Goal: Navigation & Orientation: Understand site structure

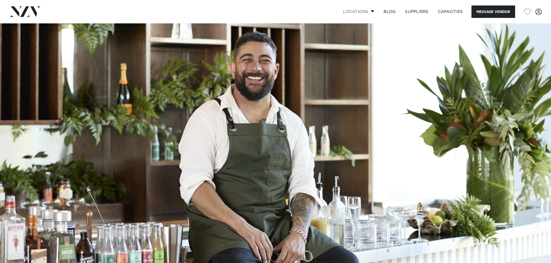
click at [366, 12] on link "Locations" at bounding box center [358, 11] width 40 height 12
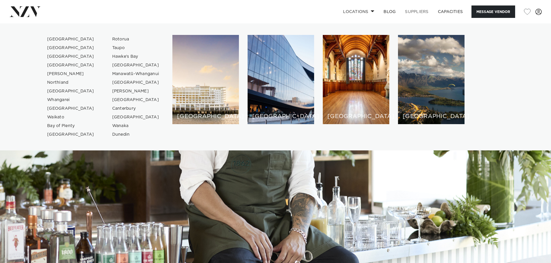
click at [414, 12] on link "SUPPLIERS" at bounding box center [416, 11] width 33 height 12
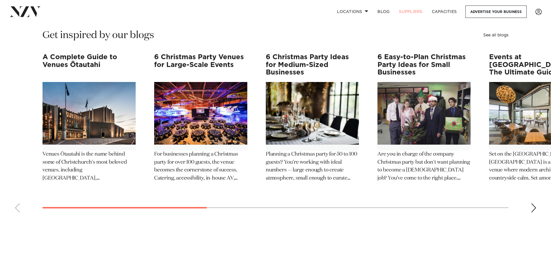
scroll to position [723, 0]
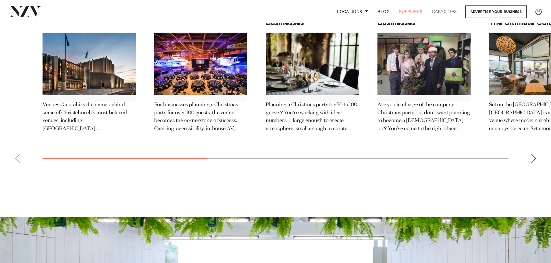
click at [441, 8] on link "Capacities" at bounding box center [444, 11] width 34 height 12
